Goal: Task Accomplishment & Management: Use online tool/utility

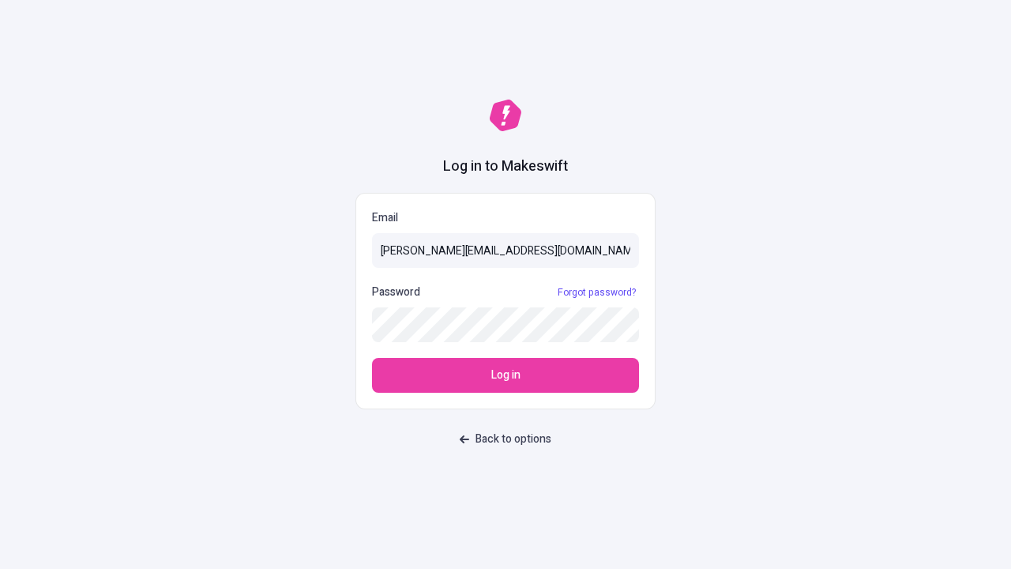
type input "sasha+test-ui@makeswift.com"
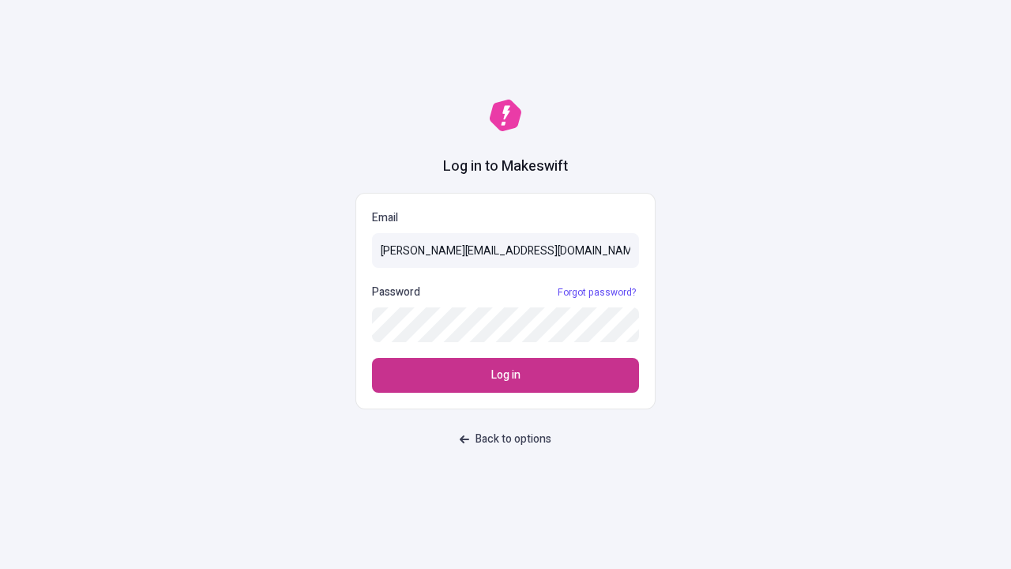
click at [505, 375] on span "Log in" at bounding box center [505, 374] width 29 height 17
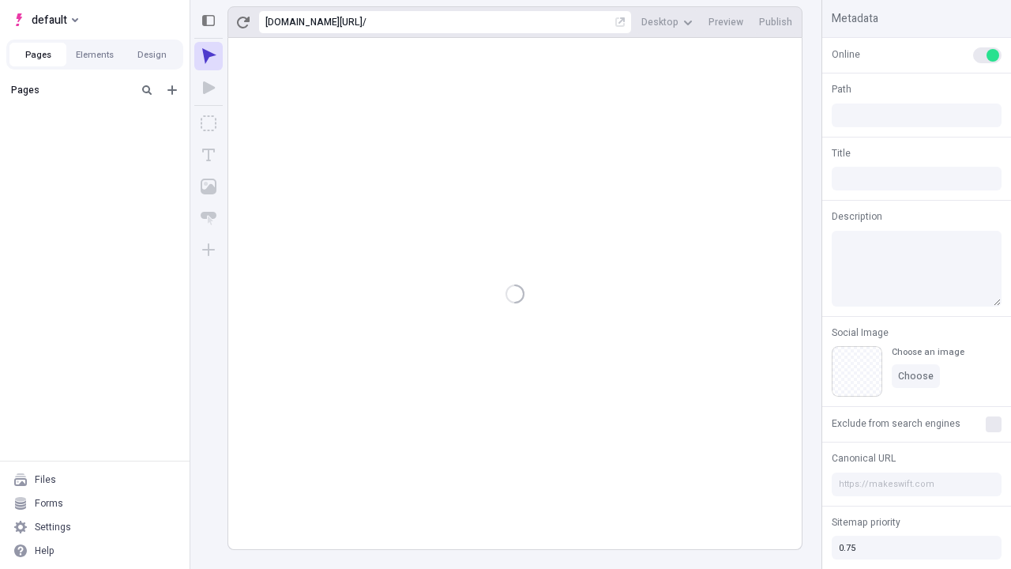
type input "/deep-link-confido"
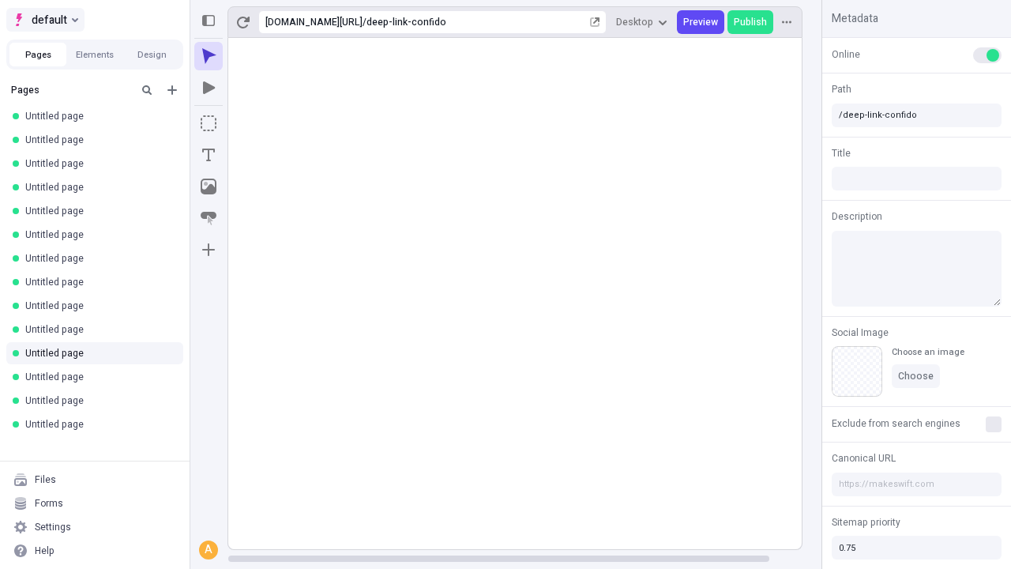
click at [44, 20] on span "default" at bounding box center [50, 19] width 36 height 19
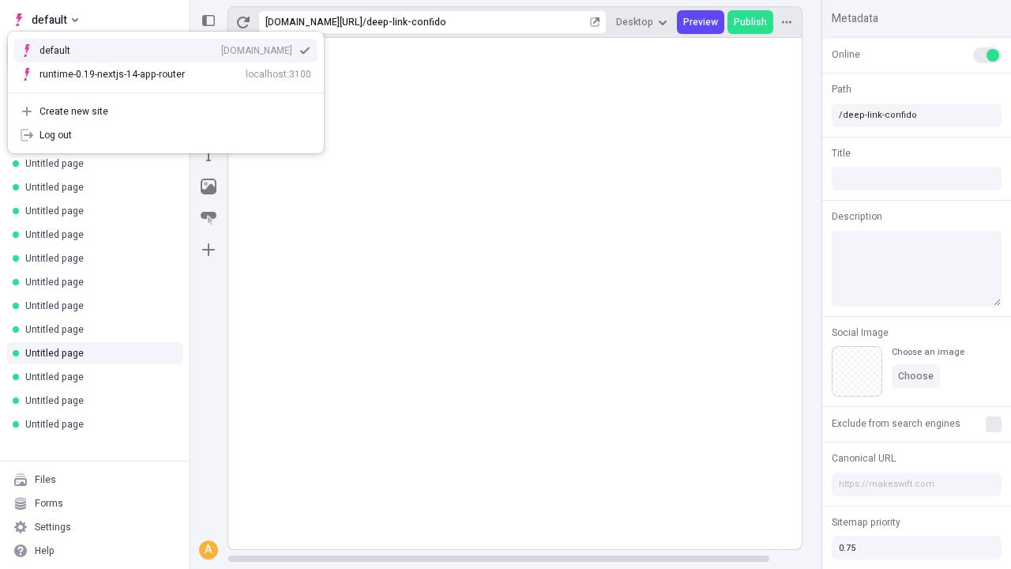
click at [221, 47] on div "[DOMAIN_NAME]" at bounding box center [256, 50] width 71 height 13
click at [172, 90] on icon "Add new" at bounding box center [171, 89] width 9 height 9
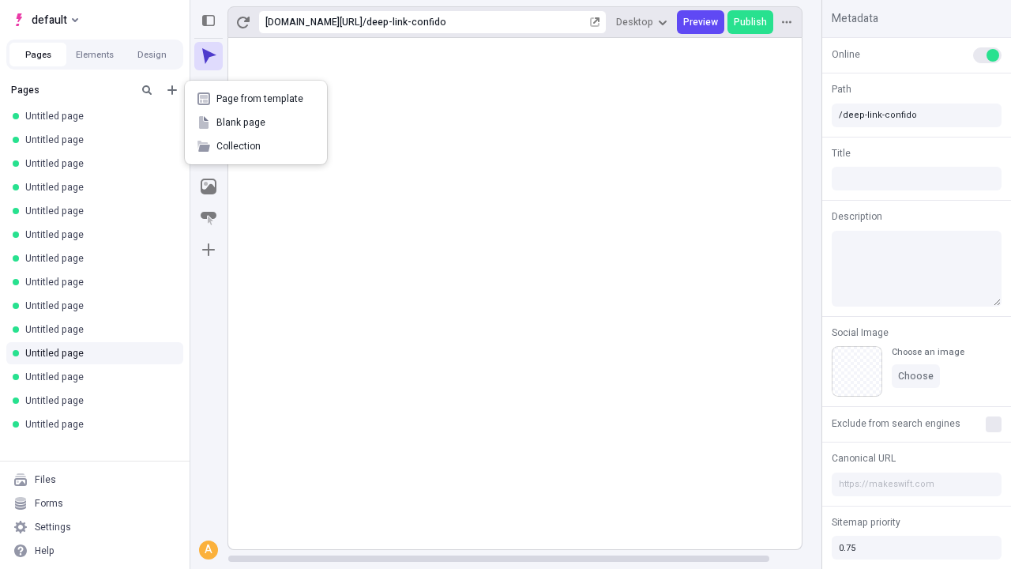
click at [256, 122] on span "Blank page" at bounding box center [265, 122] width 98 height 13
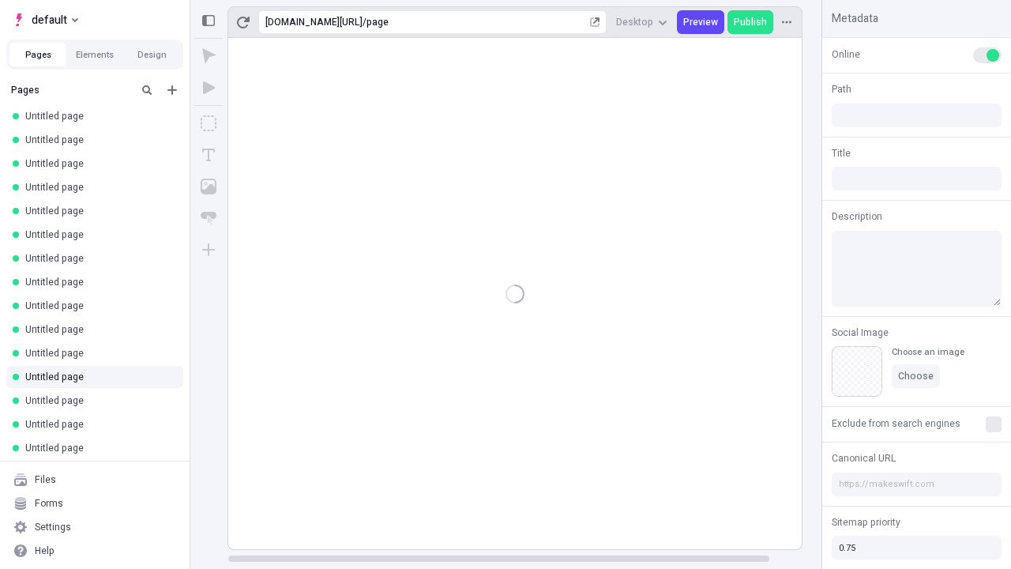
type input "/page"
click at [208, 123] on icon "Box" at bounding box center [209, 123] width 16 height 16
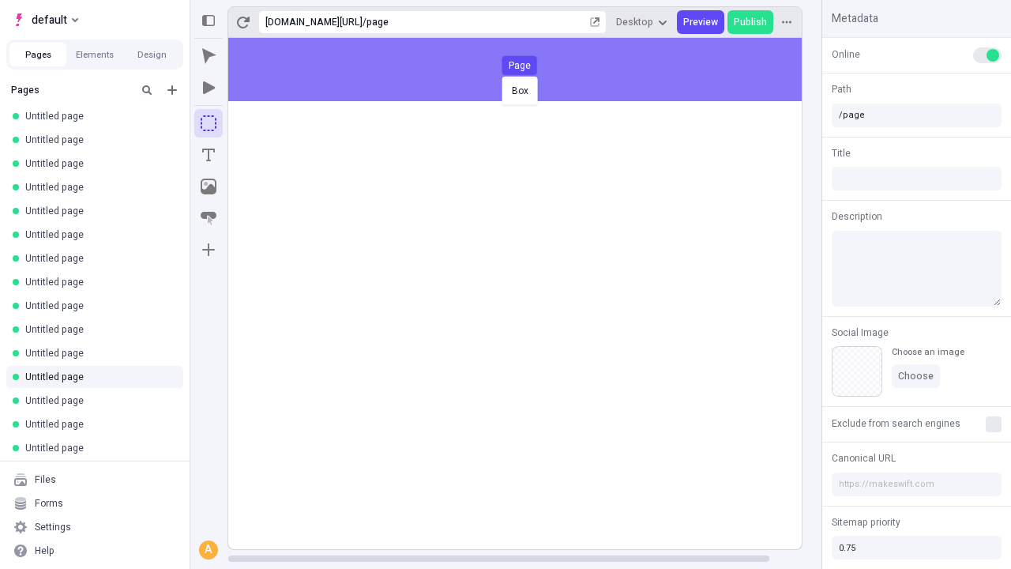
click at [531, 69] on div "Box Page" at bounding box center [505, 284] width 1011 height 569
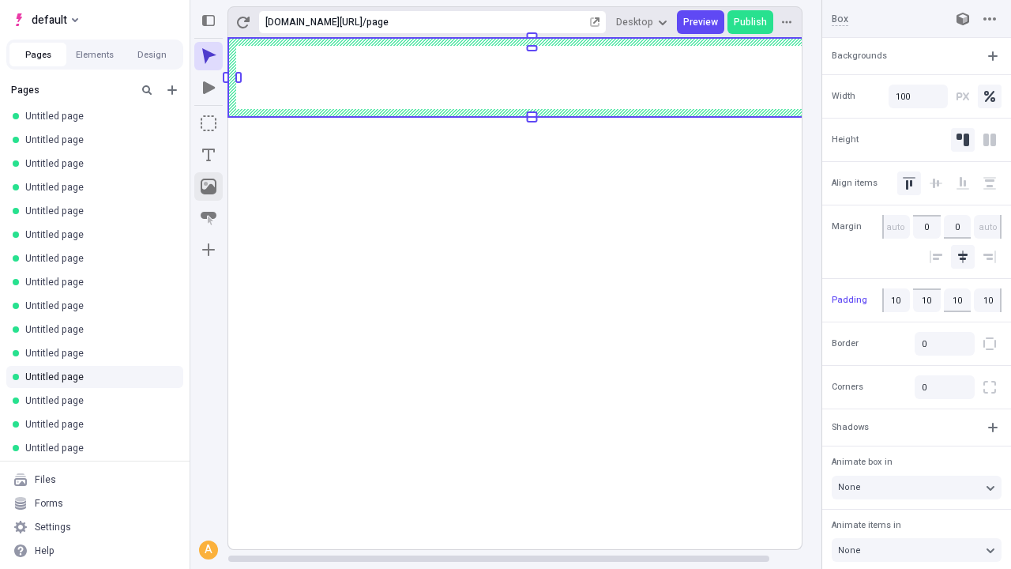
click at [208, 186] on icon "Image" at bounding box center [209, 186] width 16 height 16
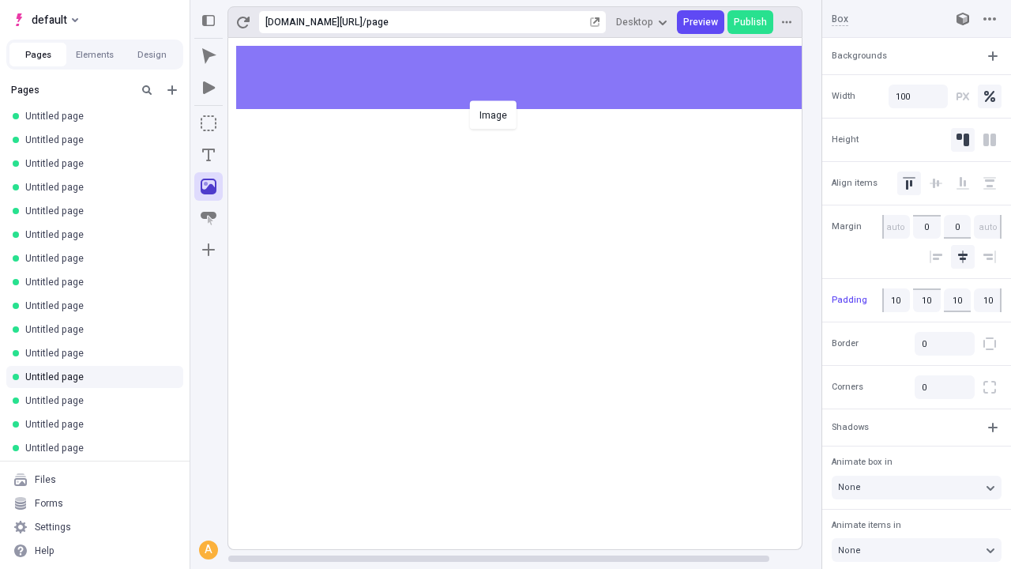
click at [531, 77] on div "Image" at bounding box center [505, 284] width 1011 height 569
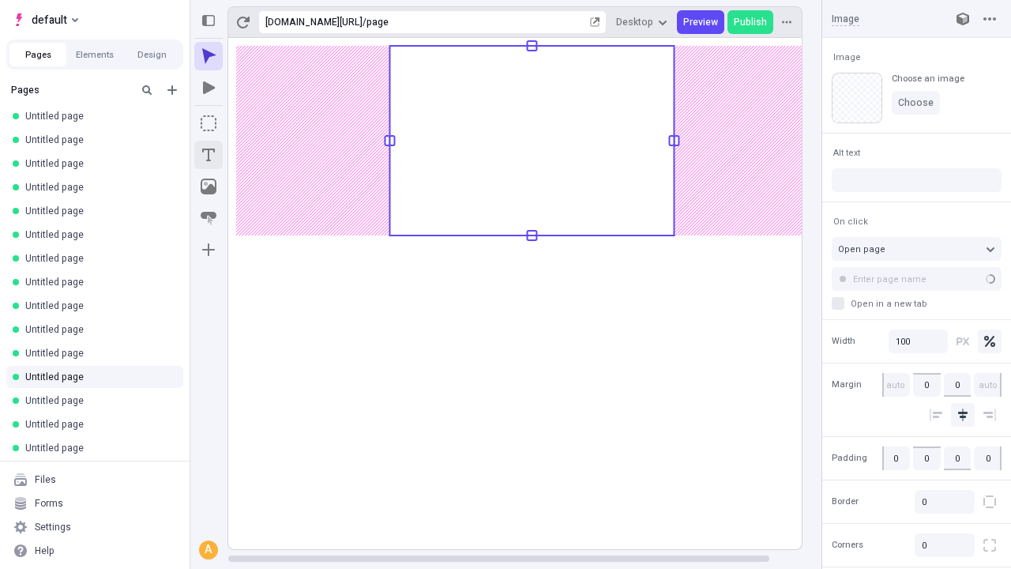
click at [208, 155] on icon "Text" at bounding box center [208, 154] width 13 height 13
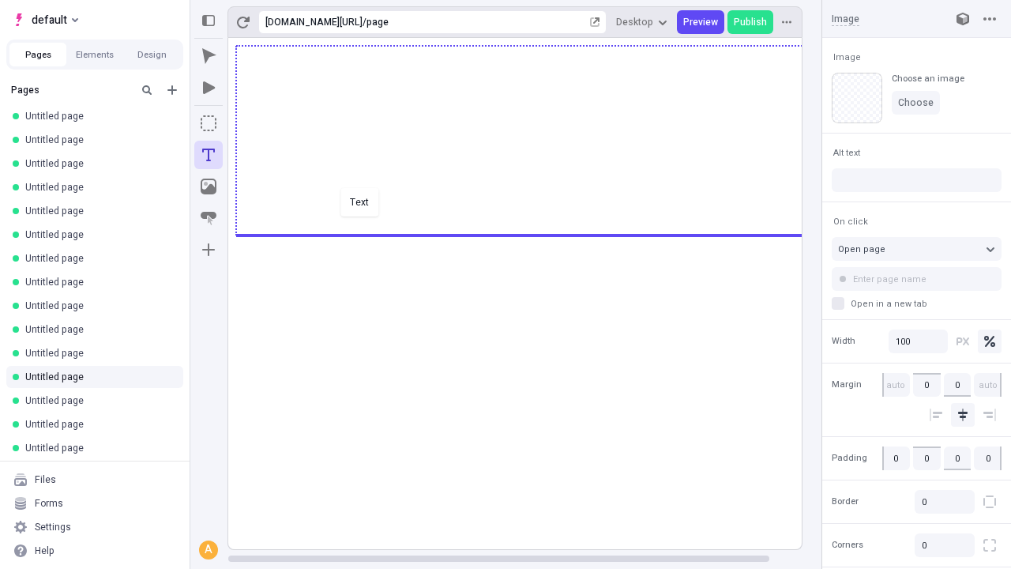
click at [531, 234] on div "Text" at bounding box center [505, 284] width 1011 height 569
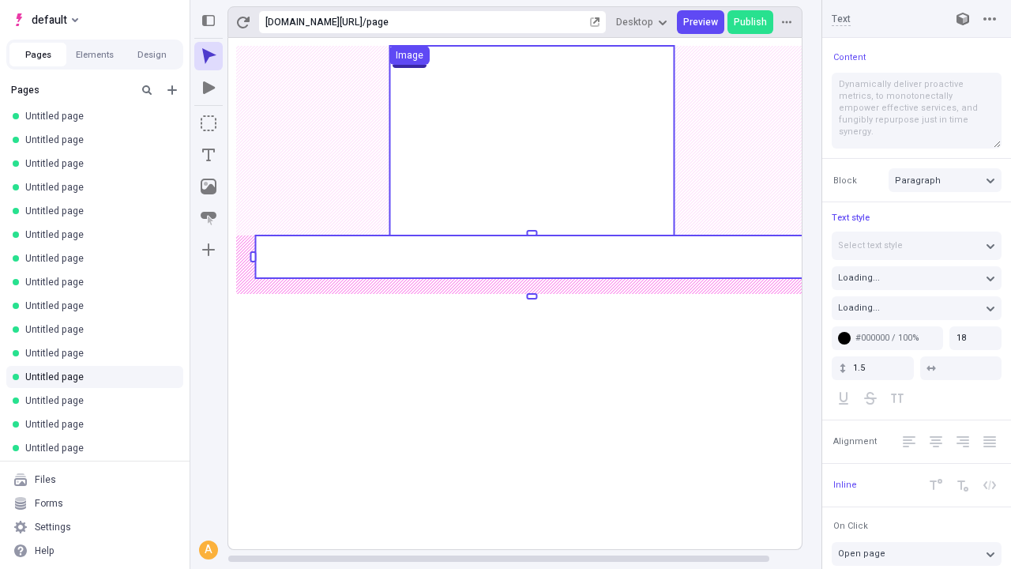
click at [531, 257] on rect at bounding box center [531, 256] width 553 height 43
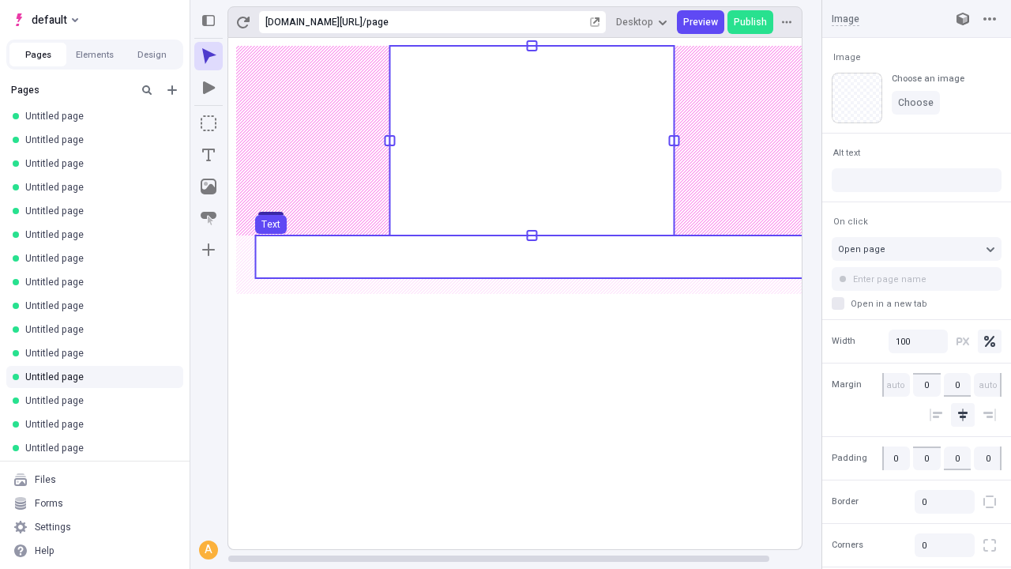
click at [531, 257] on use at bounding box center [531, 256] width 553 height 43
click at [531, 257] on rect at bounding box center [531, 293] width 607 height 511
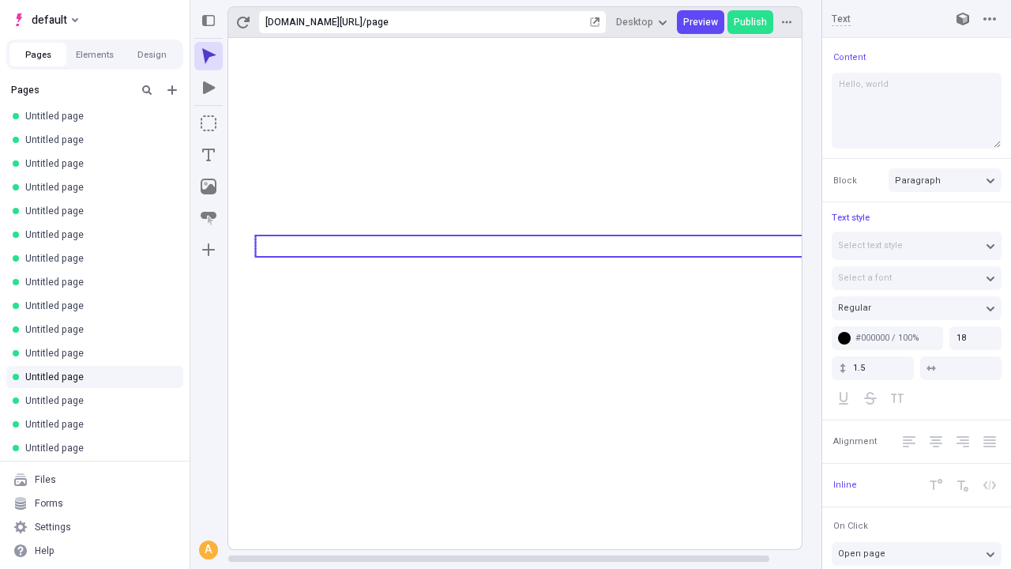
type textarea "Hello, world!"
click at [208, 186] on icon "Image" at bounding box center [209, 186] width 16 height 16
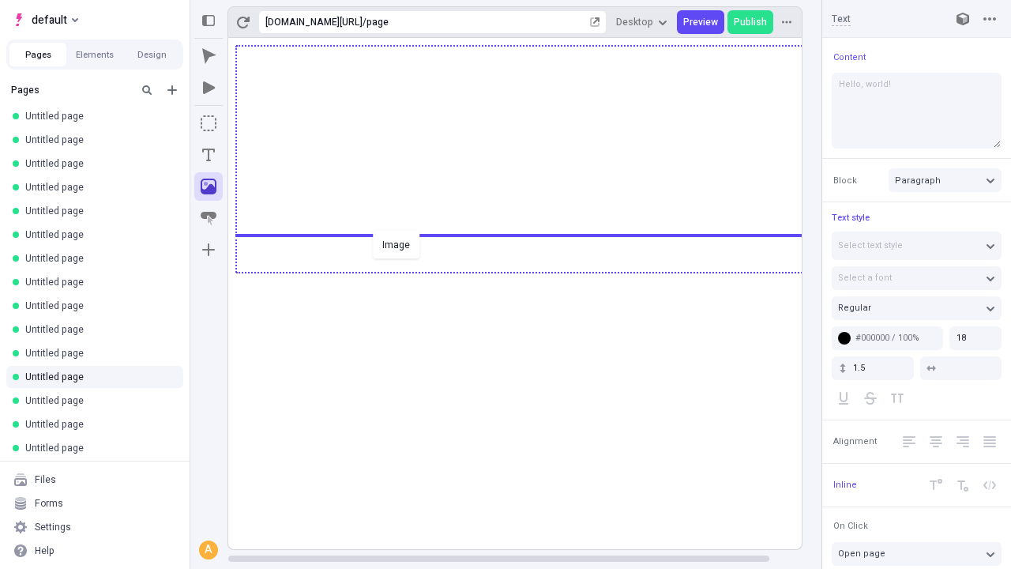
click at [531, 271] on div "Image" at bounding box center [505, 284] width 1011 height 569
